Goal: Find specific page/section: Find specific page/section

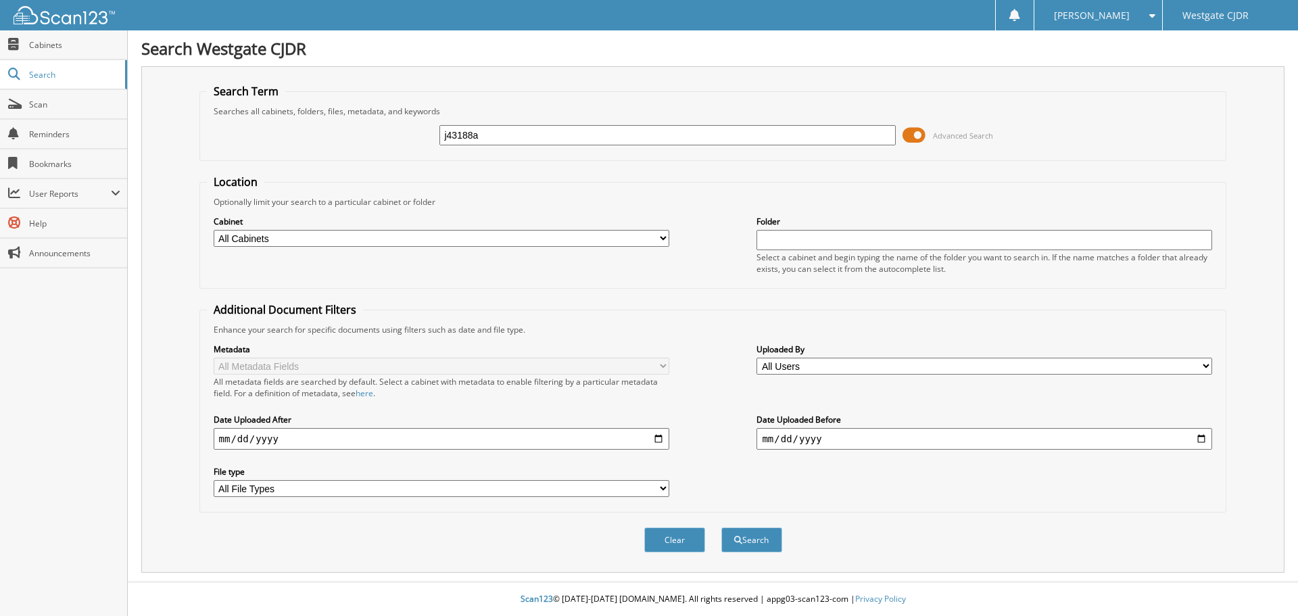
type input "j43188a"
click at [721, 527] on button "Search" at bounding box center [751, 539] width 61 height 25
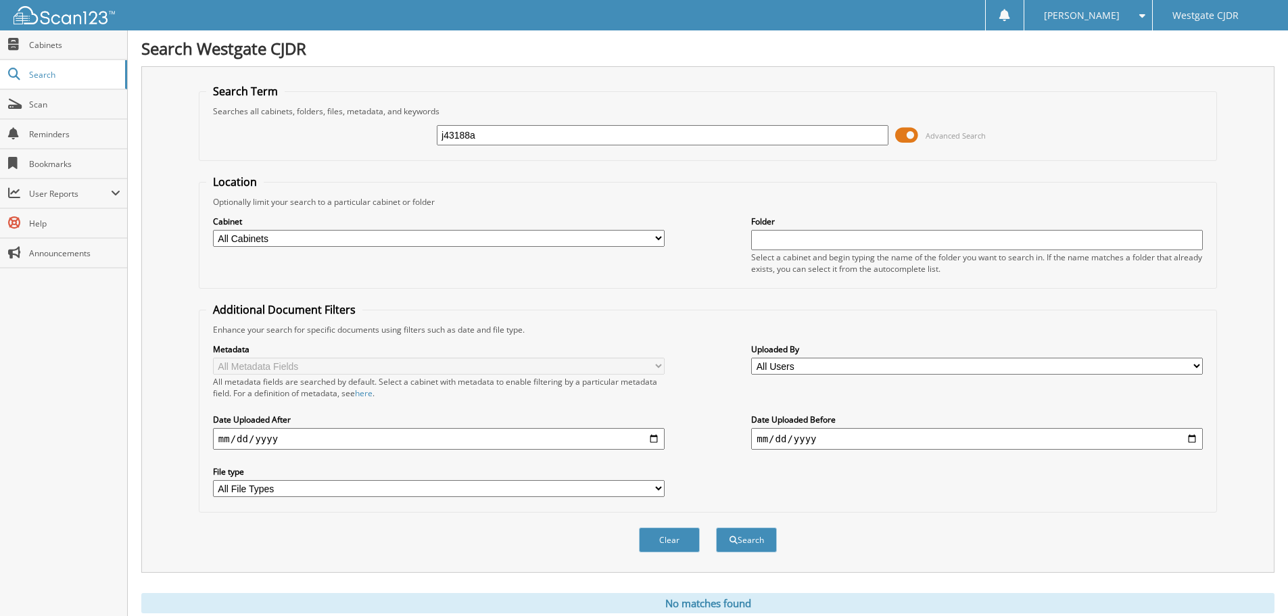
click at [604, 127] on input "j43188a" at bounding box center [663, 135] width 452 height 20
type input "j43188"
click at [716, 527] on button "Search" at bounding box center [746, 539] width 61 height 25
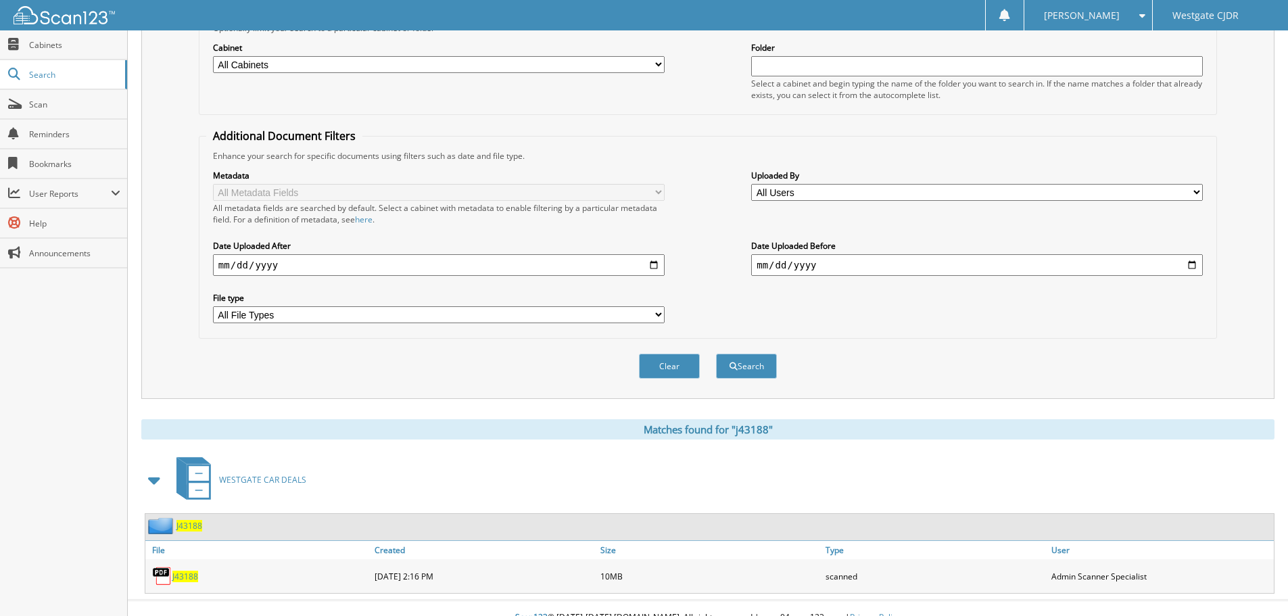
scroll to position [193, 0]
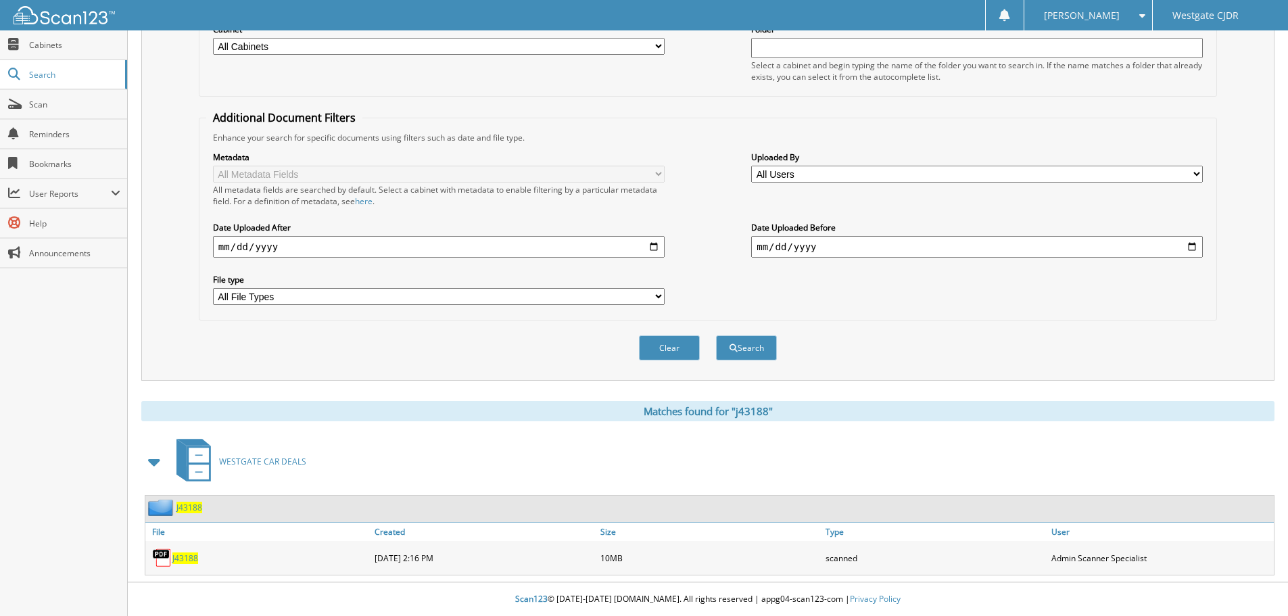
click at [180, 559] on span "J43188" at bounding box center [185, 557] width 26 height 11
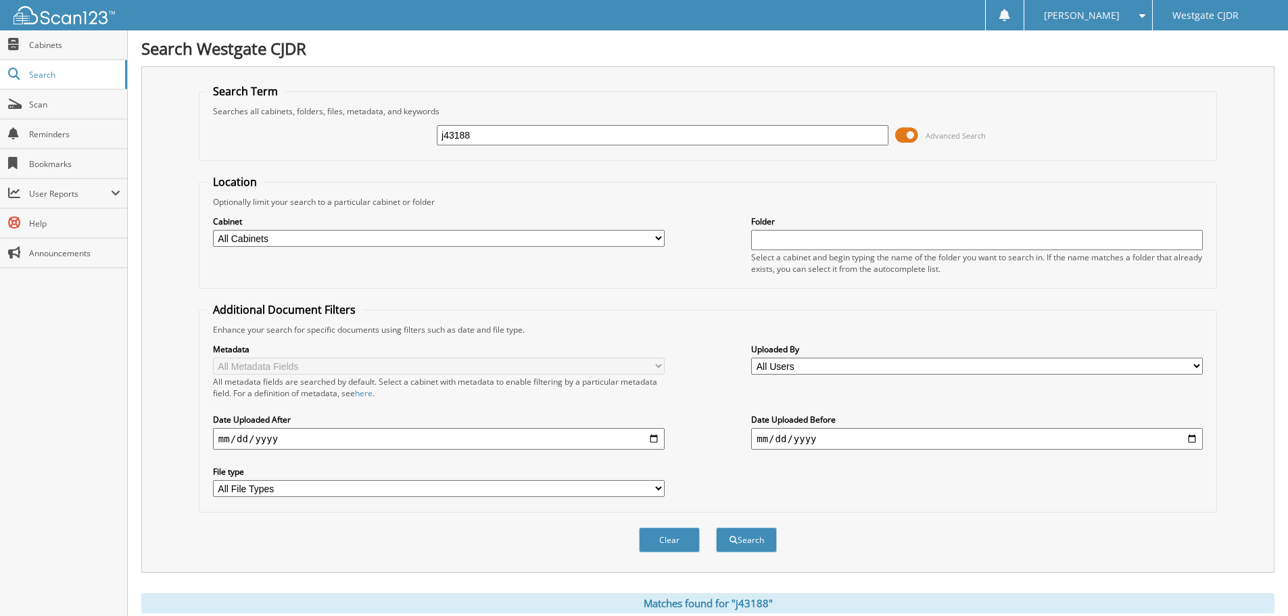
click at [498, 133] on input "j43188" at bounding box center [663, 135] width 452 height 20
type input "33891p"
click at [716, 527] on button "Search" at bounding box center [746, 539] width 61 height 25
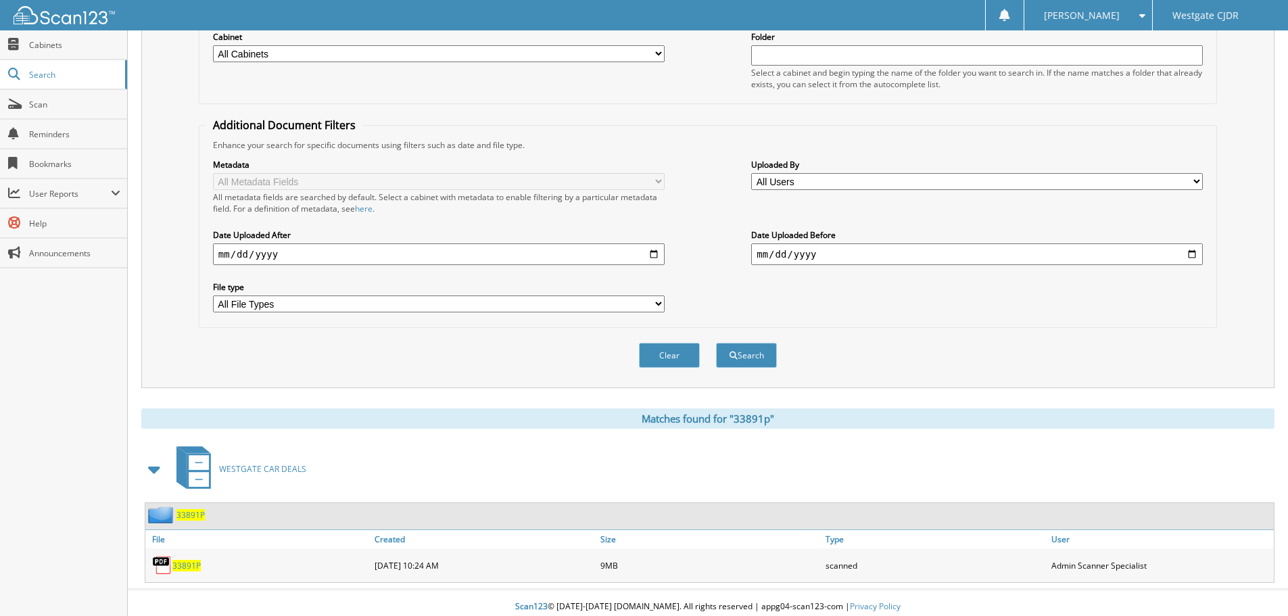
scroll to position [193, 0]
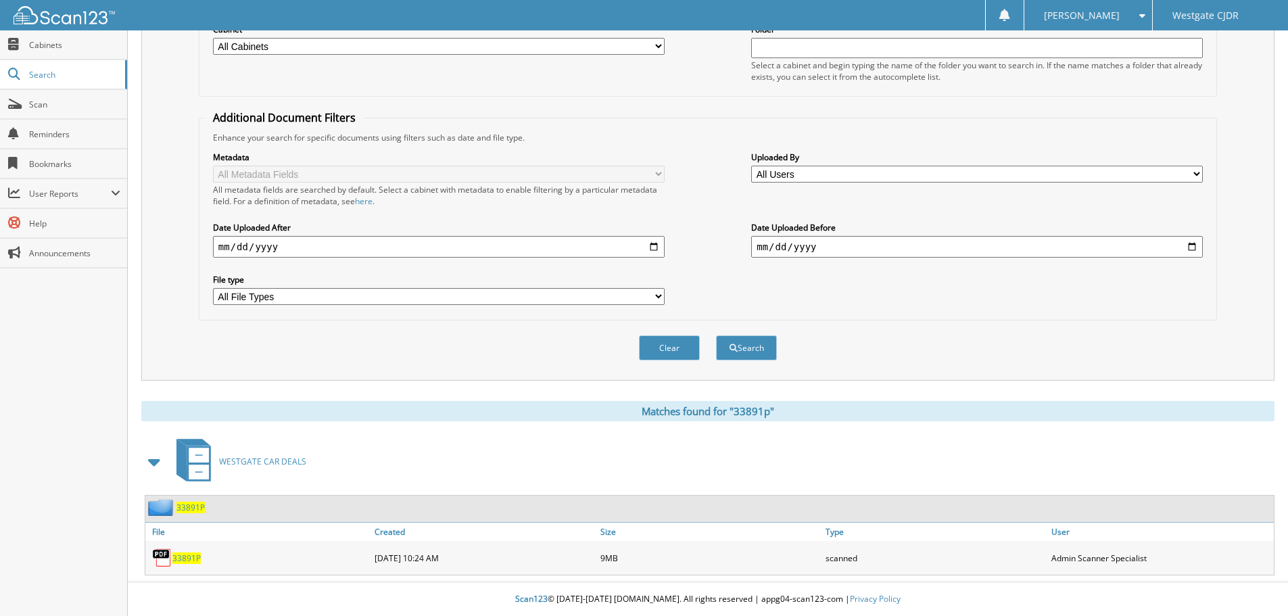
click at [185, 553] on span "33891P" at bounding box center [186, 557] width 28 height 11
click at [49, 46] on span "Cabinets" at bounding box center [74, 44] width 91 height 11
